Goal: Use online tool/utility: Utilize a website feature to perform a specific function

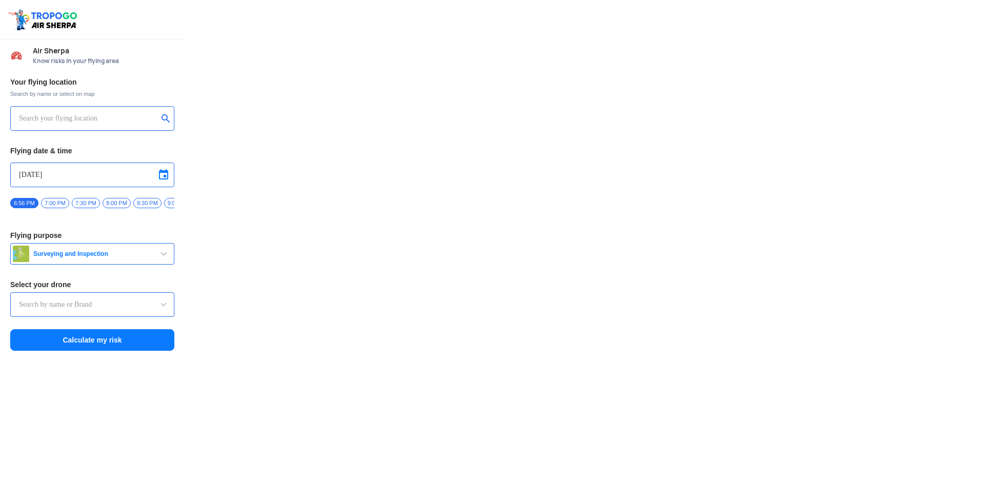
type input "Lookout VTOL_Tactical"
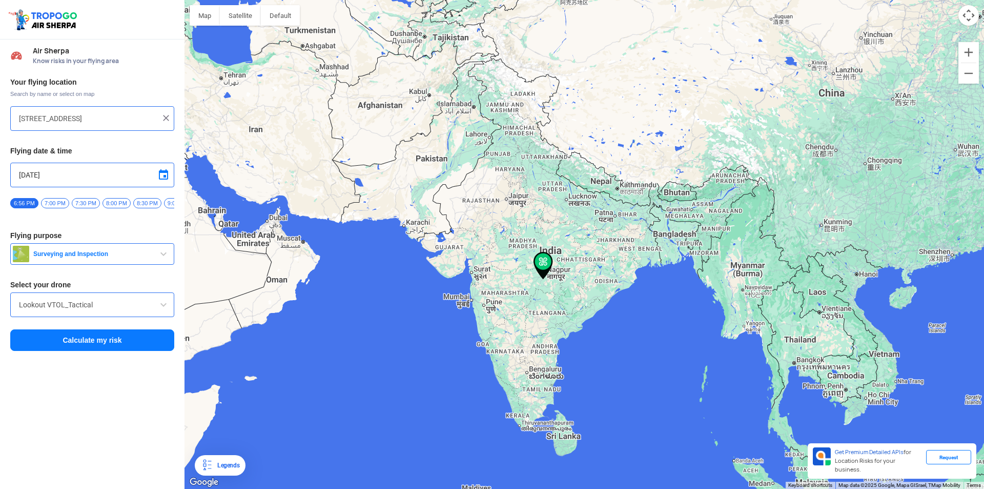
click at [94, 117] on input "[STREET_ADDRESS]" at bounding box center [88, 118] width 139 height 12
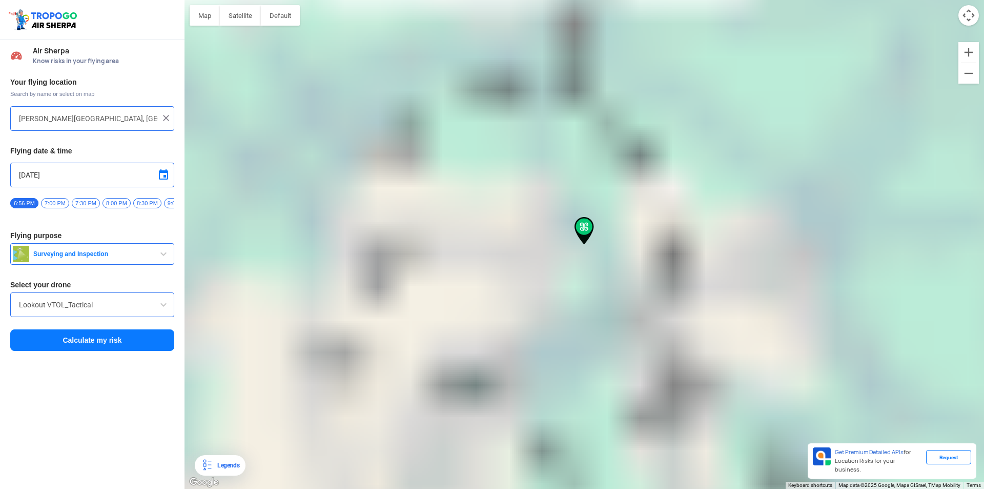
type input "[STREET_ADDRESS][PERSON_NAME]"
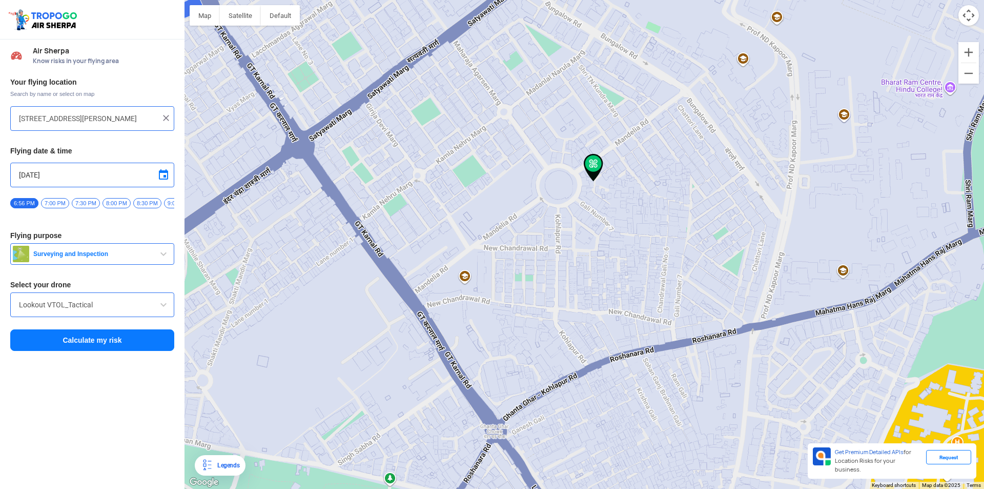
click at [163, 306] on span at bounding box center [163, 304] width 12 height 12
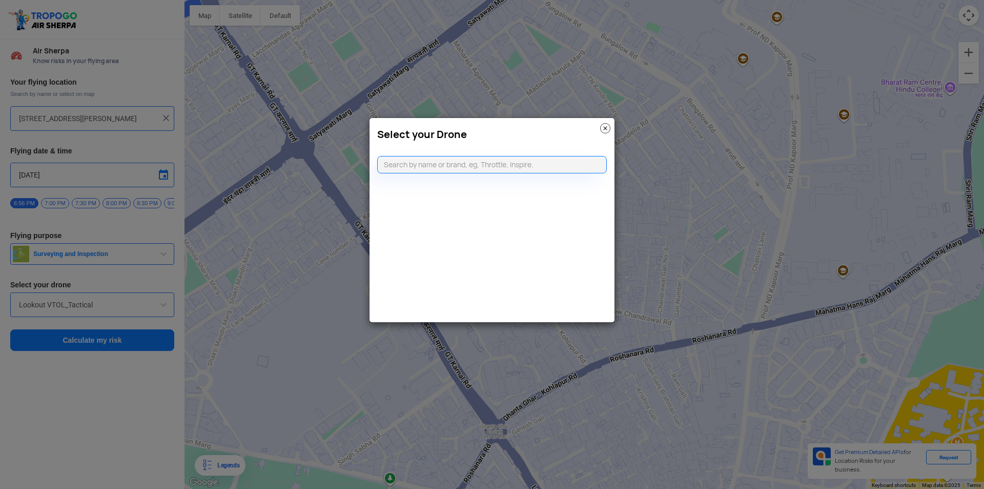
click at [604, 127] on img at bounding box center [605, 128] width 10 height 10
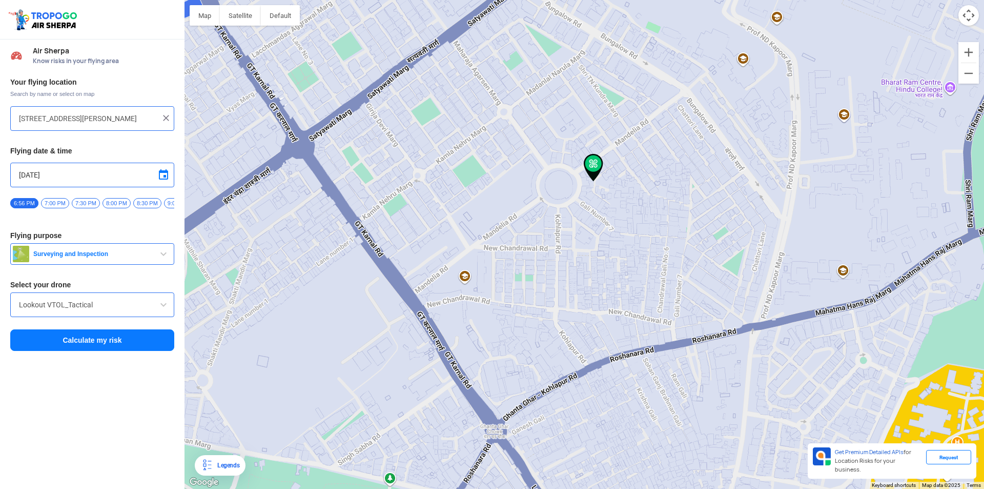
click at [50, 258] on span "Surveying and Inspection" at bounding box center [93, 254] width 128 height 8
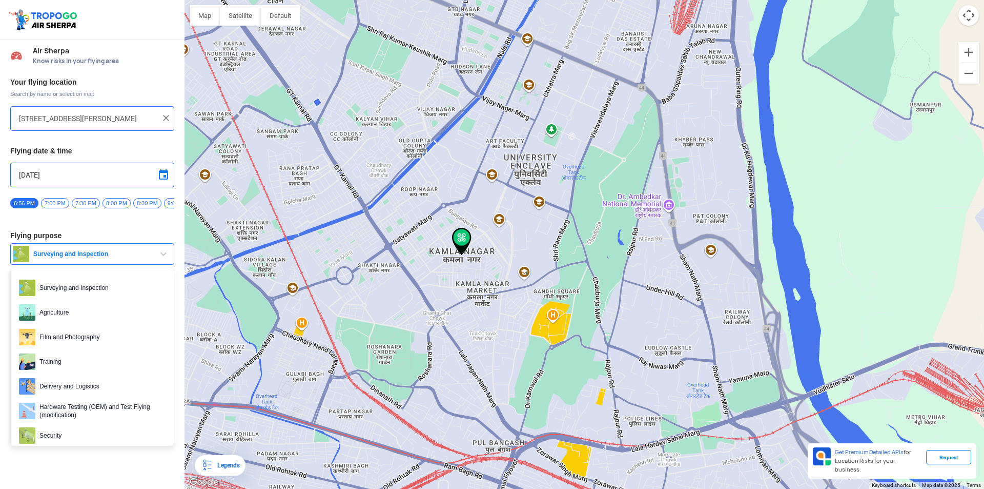
click at [460, 242] on img at bounding box center [461, 242] width 19 height 28
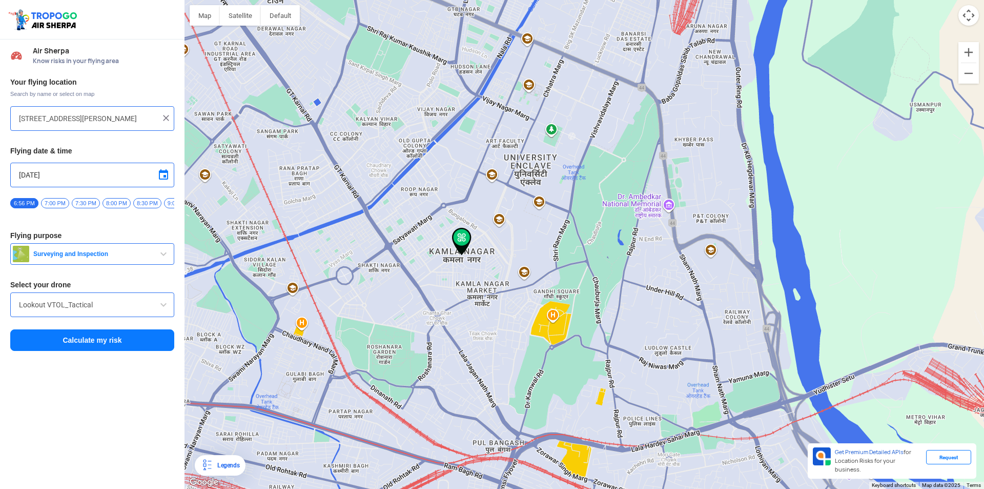
click at [107, 346] on button "Calculate my risk" at bounding box center [92, 340] width 164 height 22
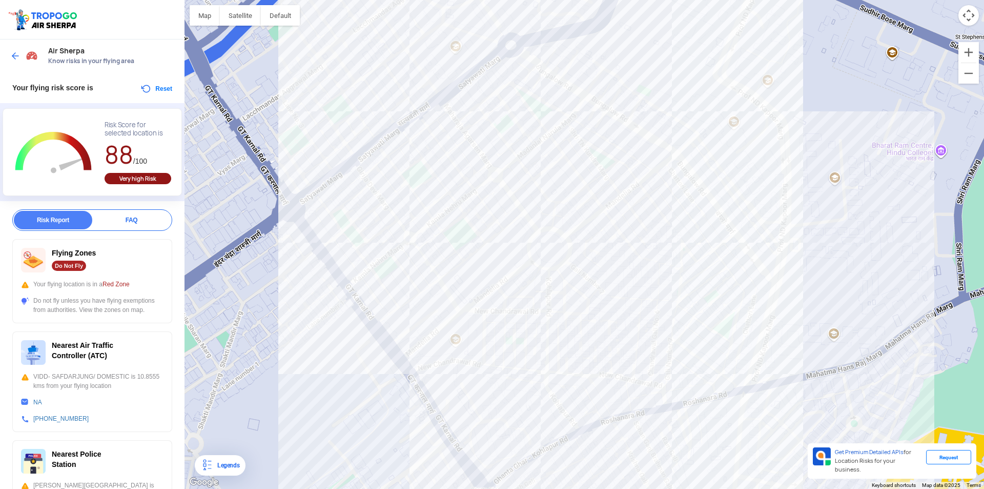
click at [569, 197] on div at bounding box center [585, 244] width 800 height 489
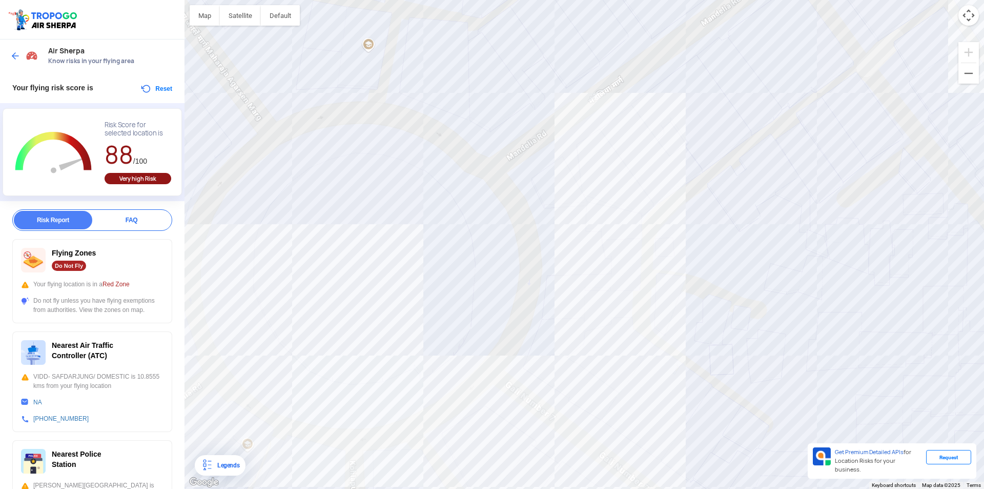
click at [155, 85] on button "Reset" at bounding box center [156, 89] width 32 height 12
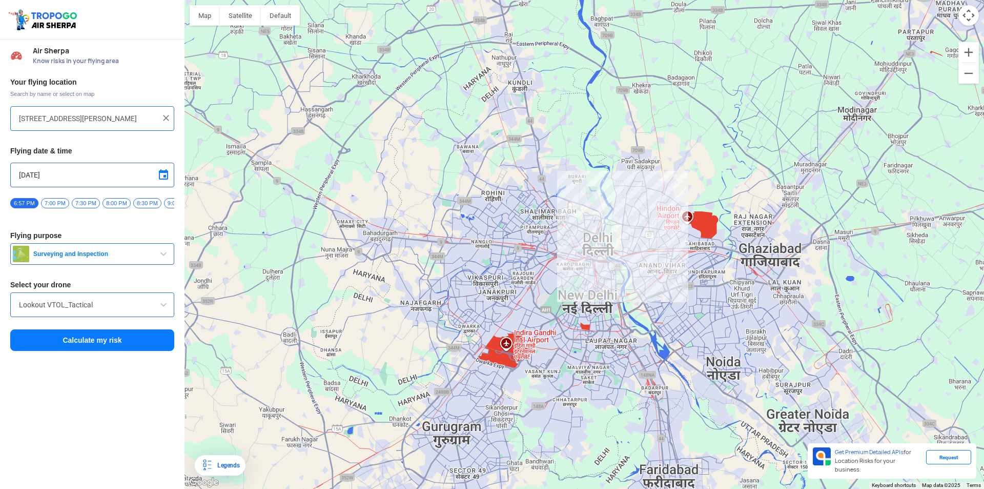
click at [95, 119] on input "[STREET_ADDRESS][PERSON_NAME]" at bounding box center [88, 118] width 139 height 12
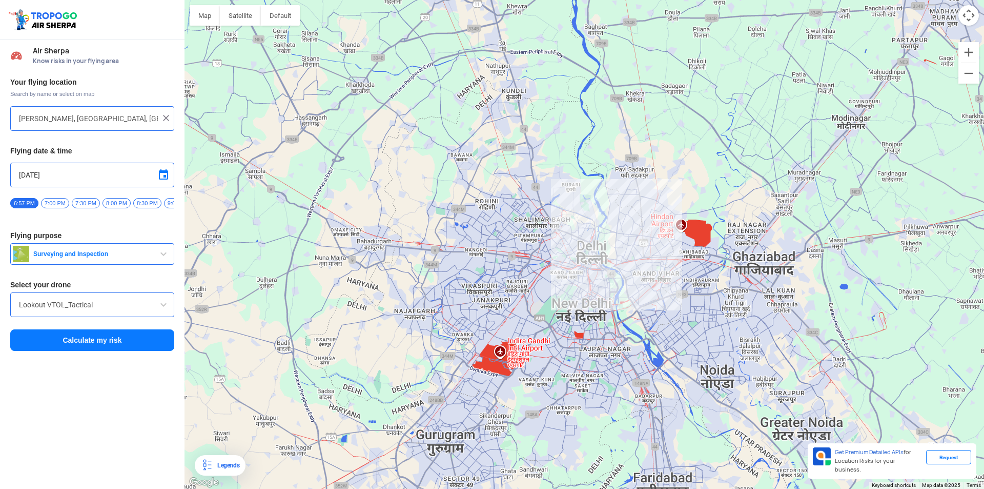
type input "[STREET_ADDRESS][PERSON_NAME]"
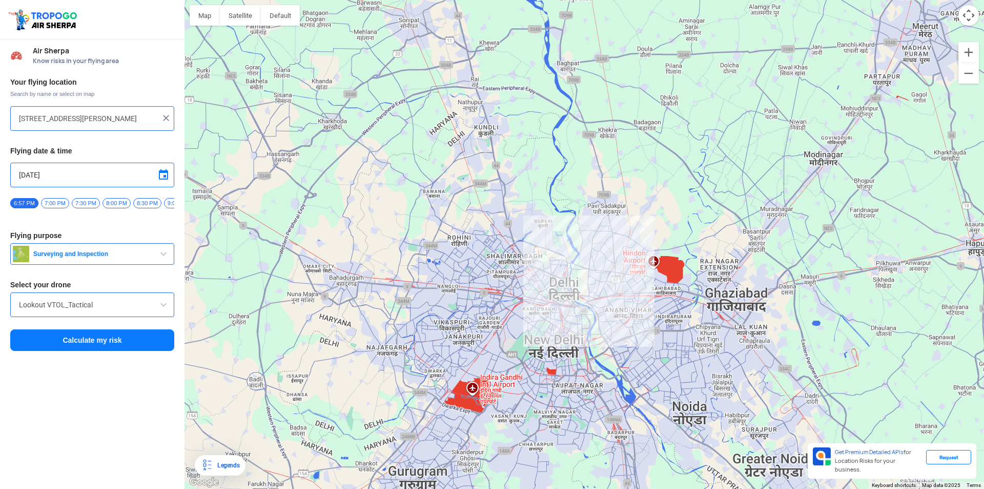
click at [125, 349] on button "Calculate my risk" at bounding box center [92, 340] width 164 height 22
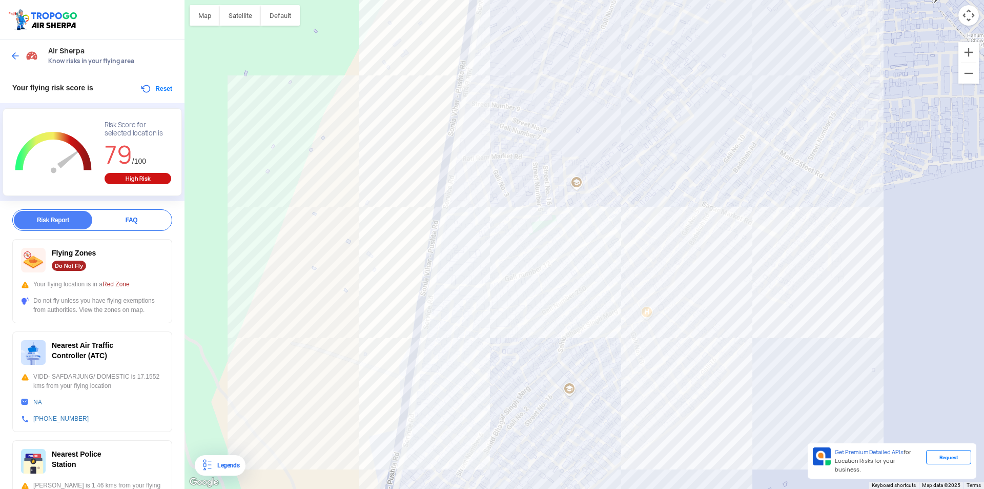
click at [455, 345] on div at bounding box center [585, 244] width 800 height 489
